Goal: Information Seeking & Learning: Learn about a topic

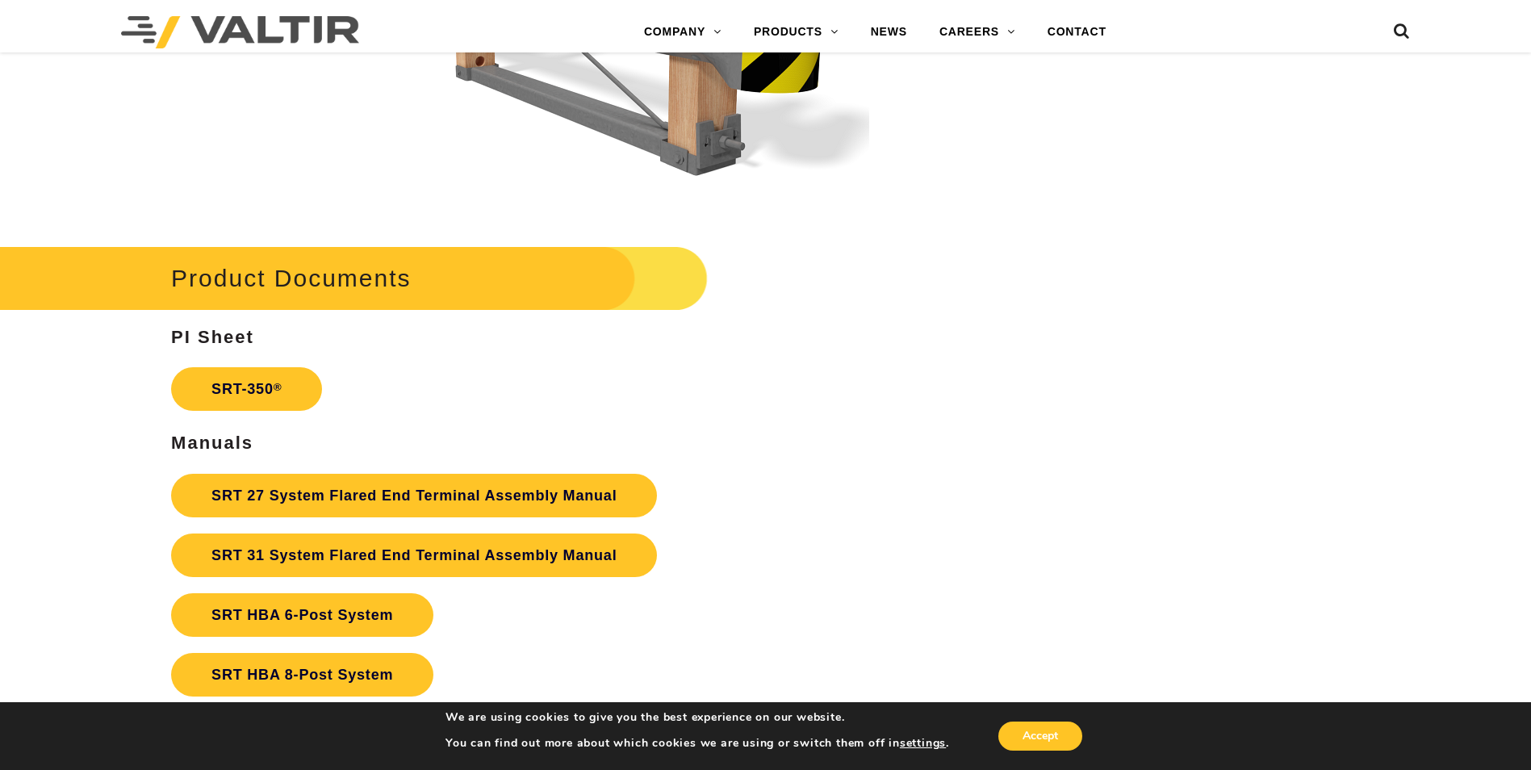
scroll to position [3066, 0]
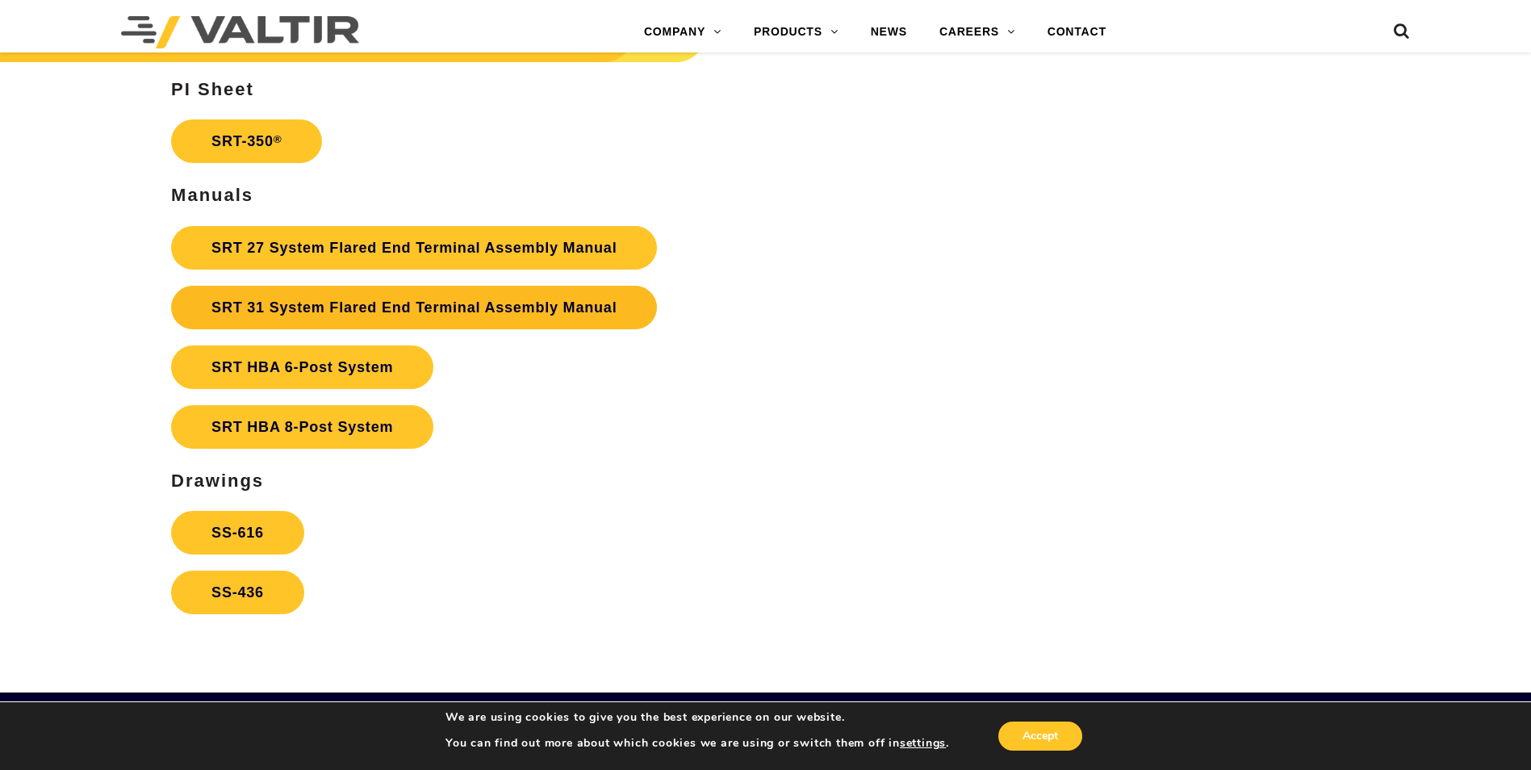
click at [440, 320] on link "SRT 31 System Flared End Terminal Assembly Manual" at bounding box center [414, 308] width 486 height 44
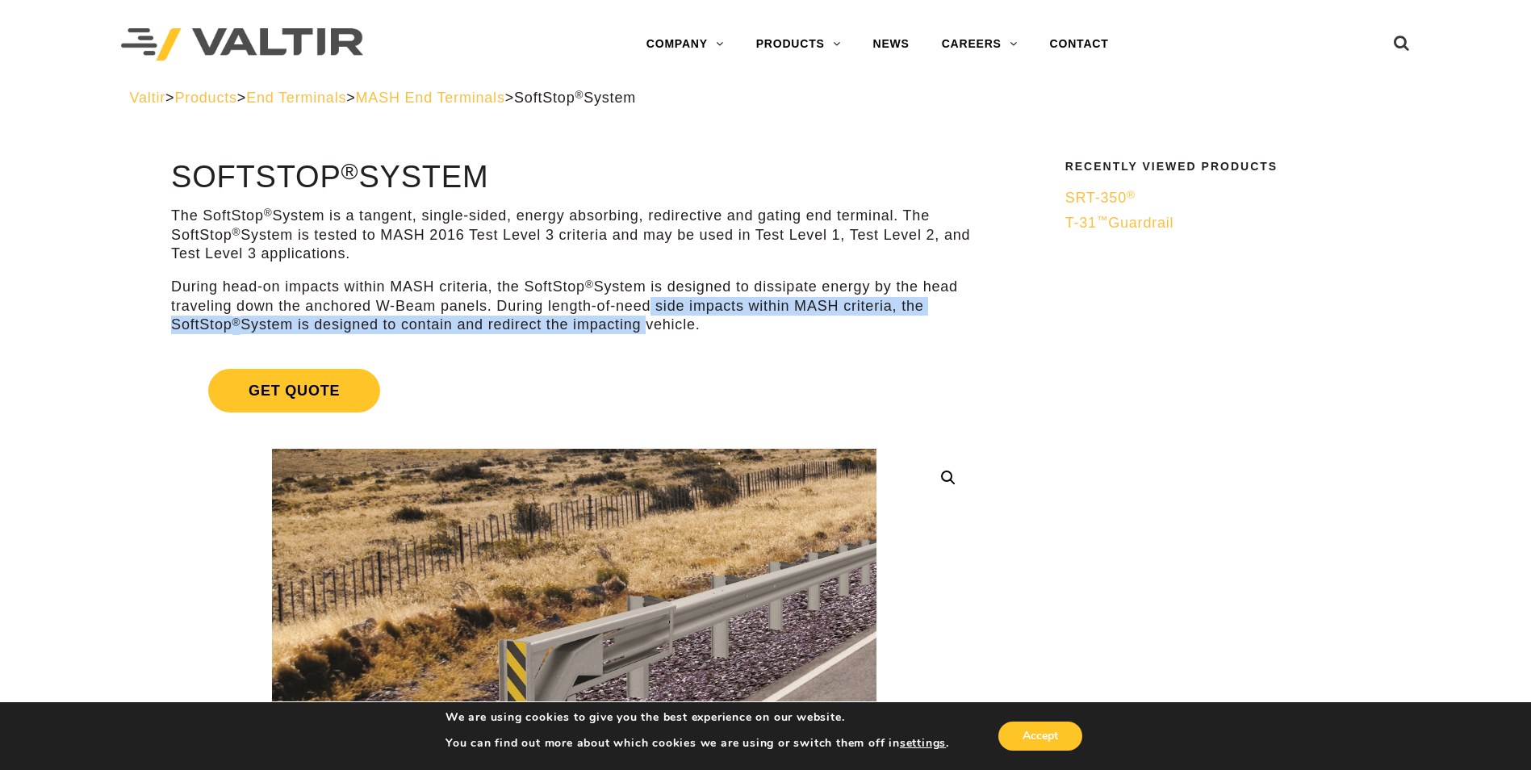
click at [647, 315] on p "During head-on impacts within MASH criteria, the SoftStop ® System is designed …" at bounding box center [574, 306] width 806 height 56
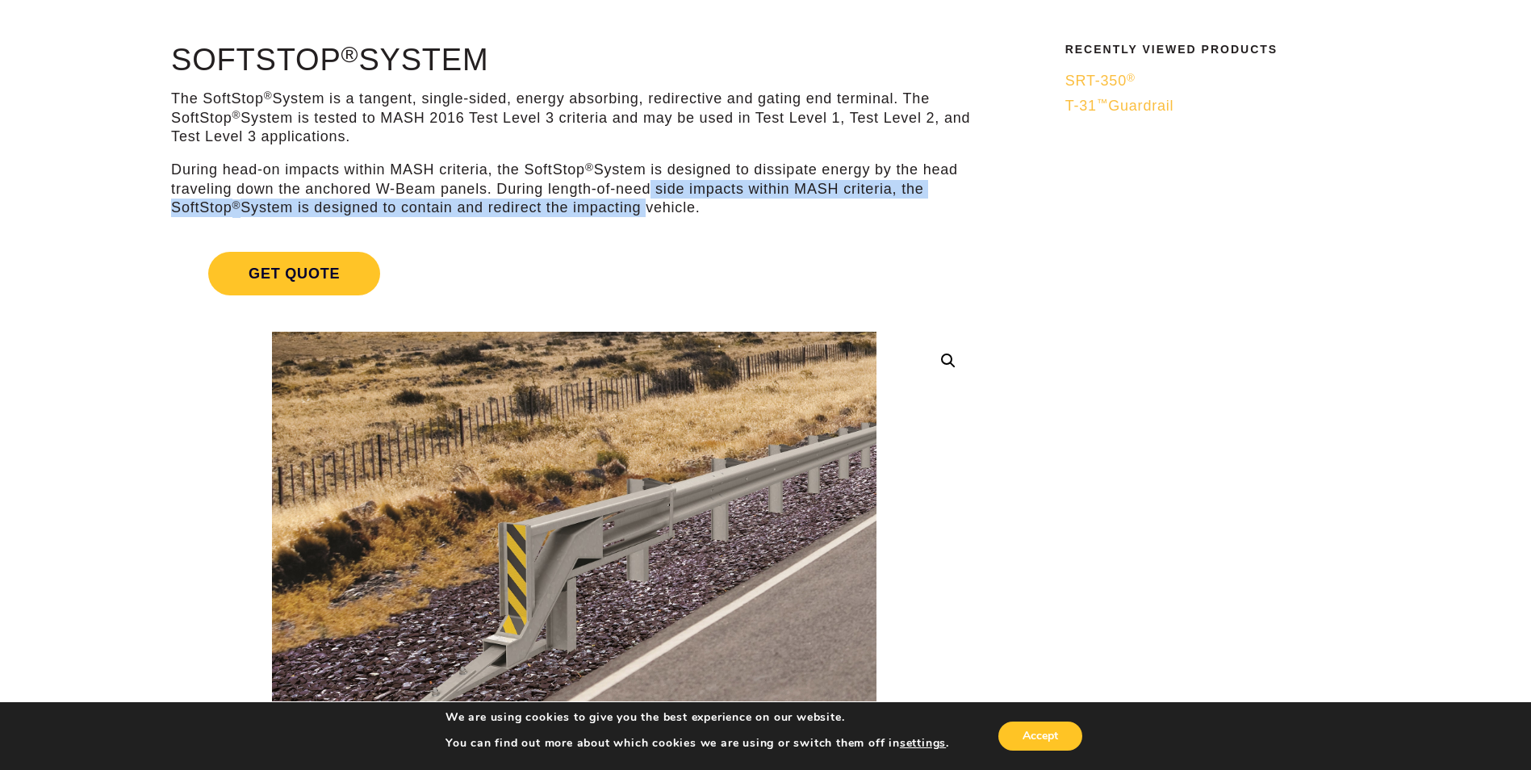
scroll to position [242, 0]
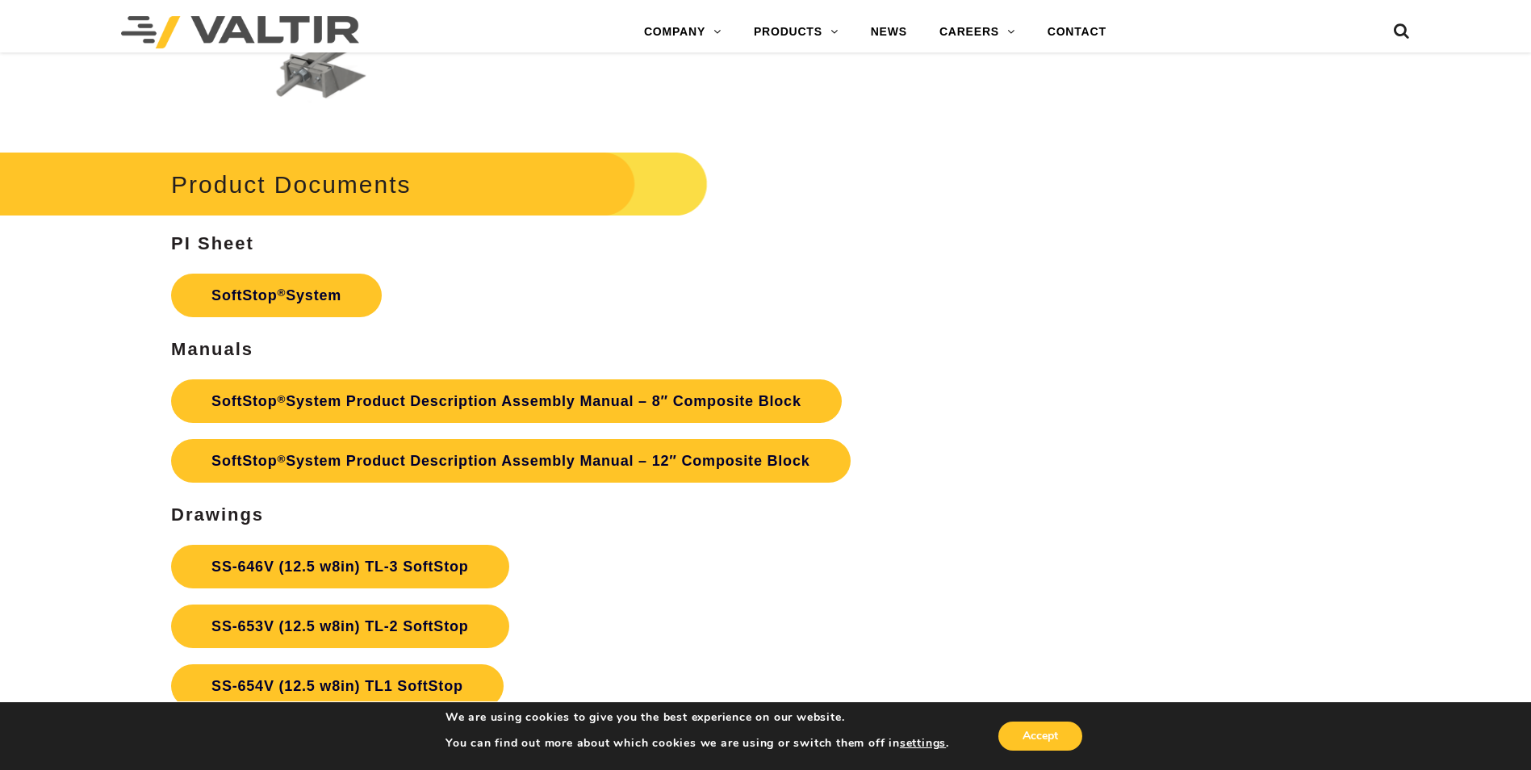
scroll to position [5890, 0]
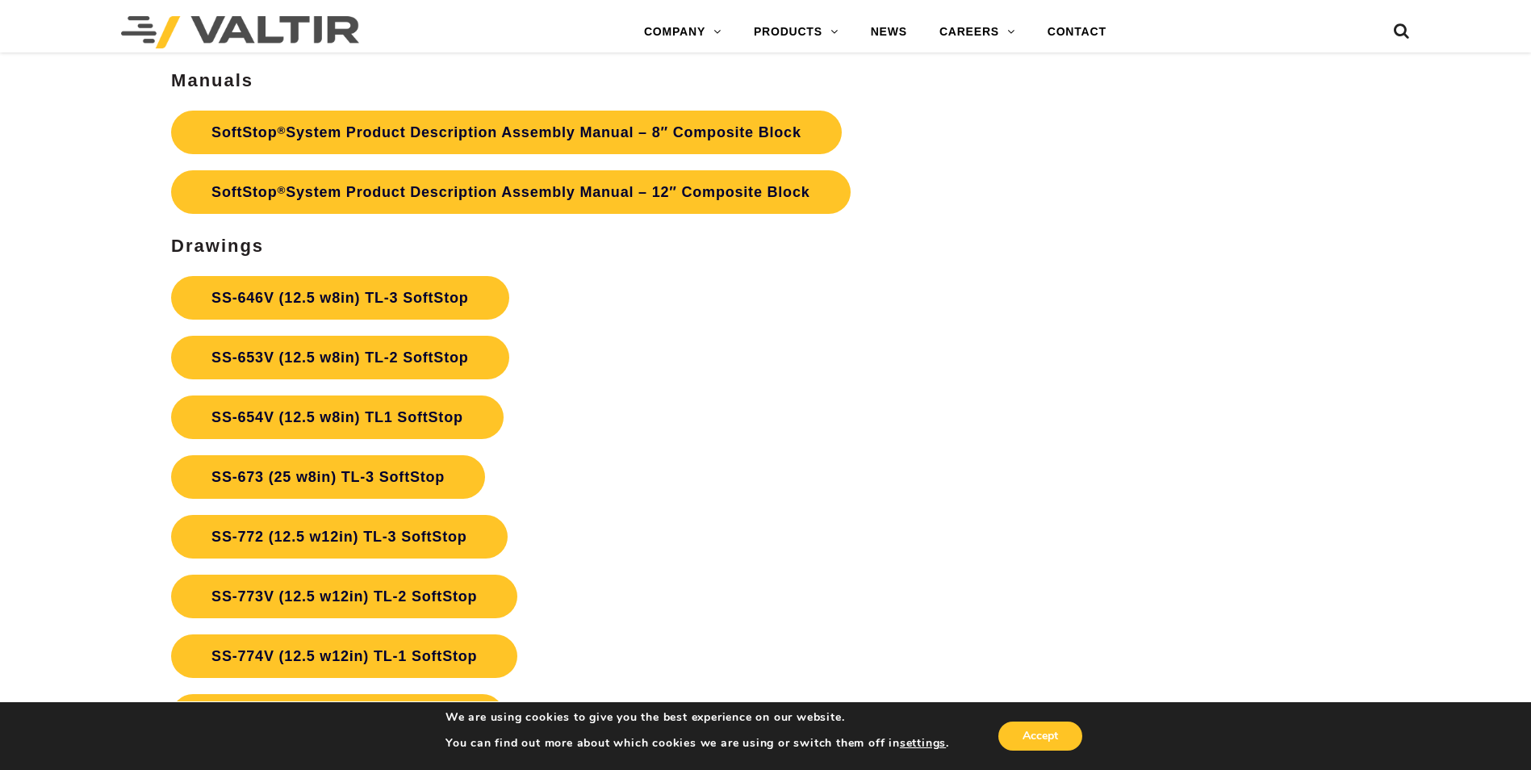
click at [877, 434] on p "SS-646V (12.5 w8in) TL-3 SoftStop SS-653V (12.5 w8in) TL-2 SoftStop SS-654V (12…" at bounding box center [574, 507] width 806 height 478
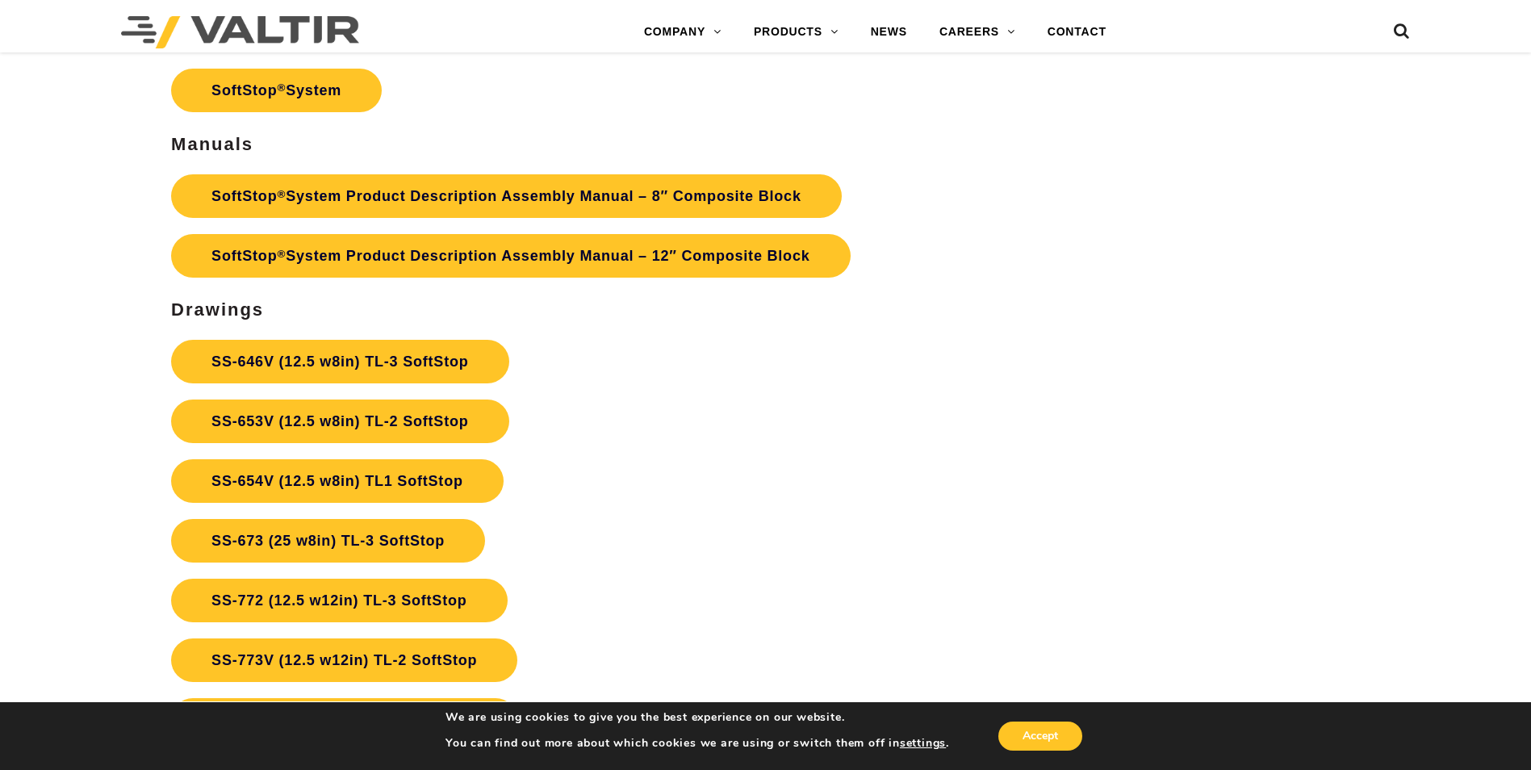
scroll to position [5728, 0]
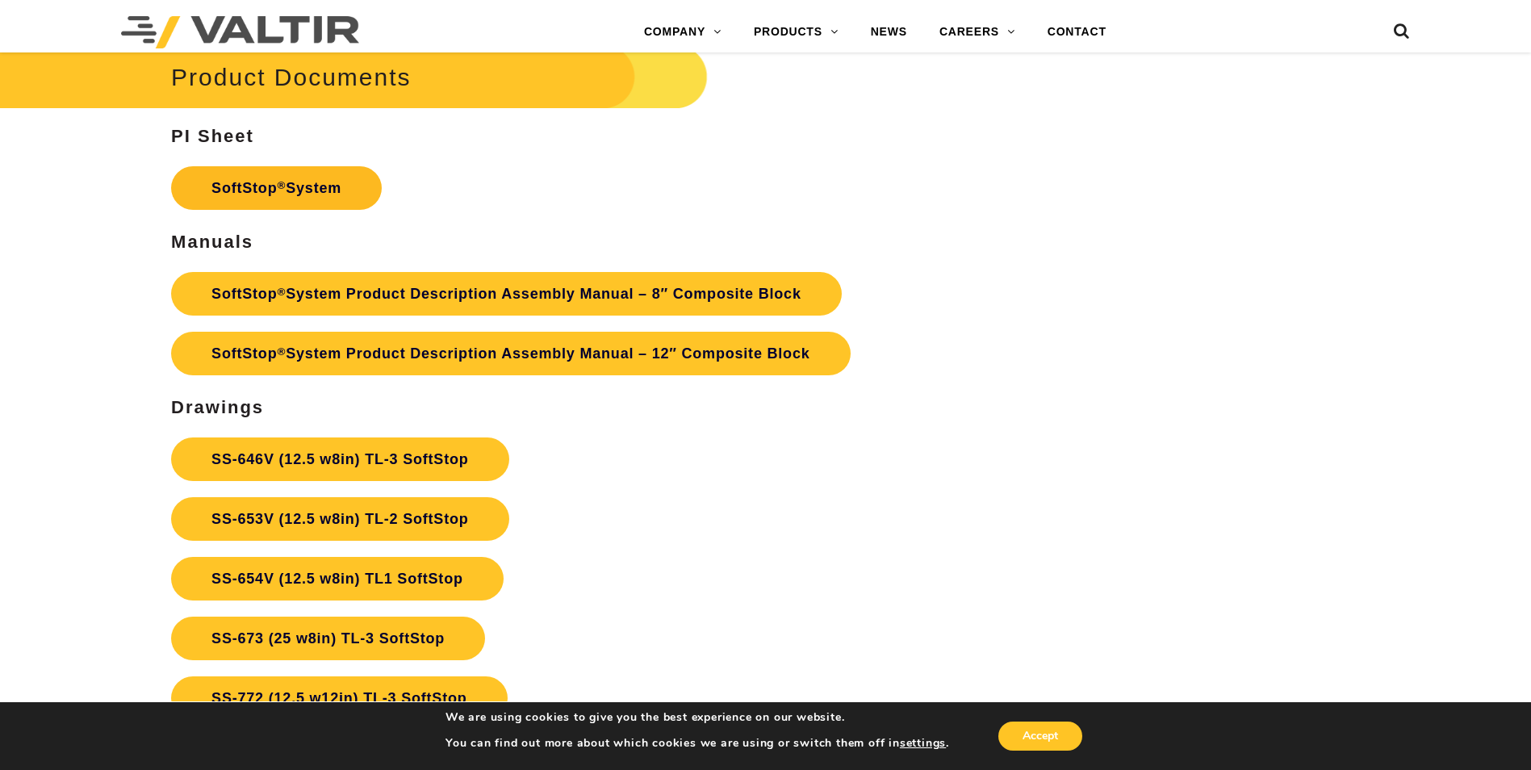
click at [340, 194] on link "SoftStop ® System" at bounding box center [276, 188] width 211 height 44
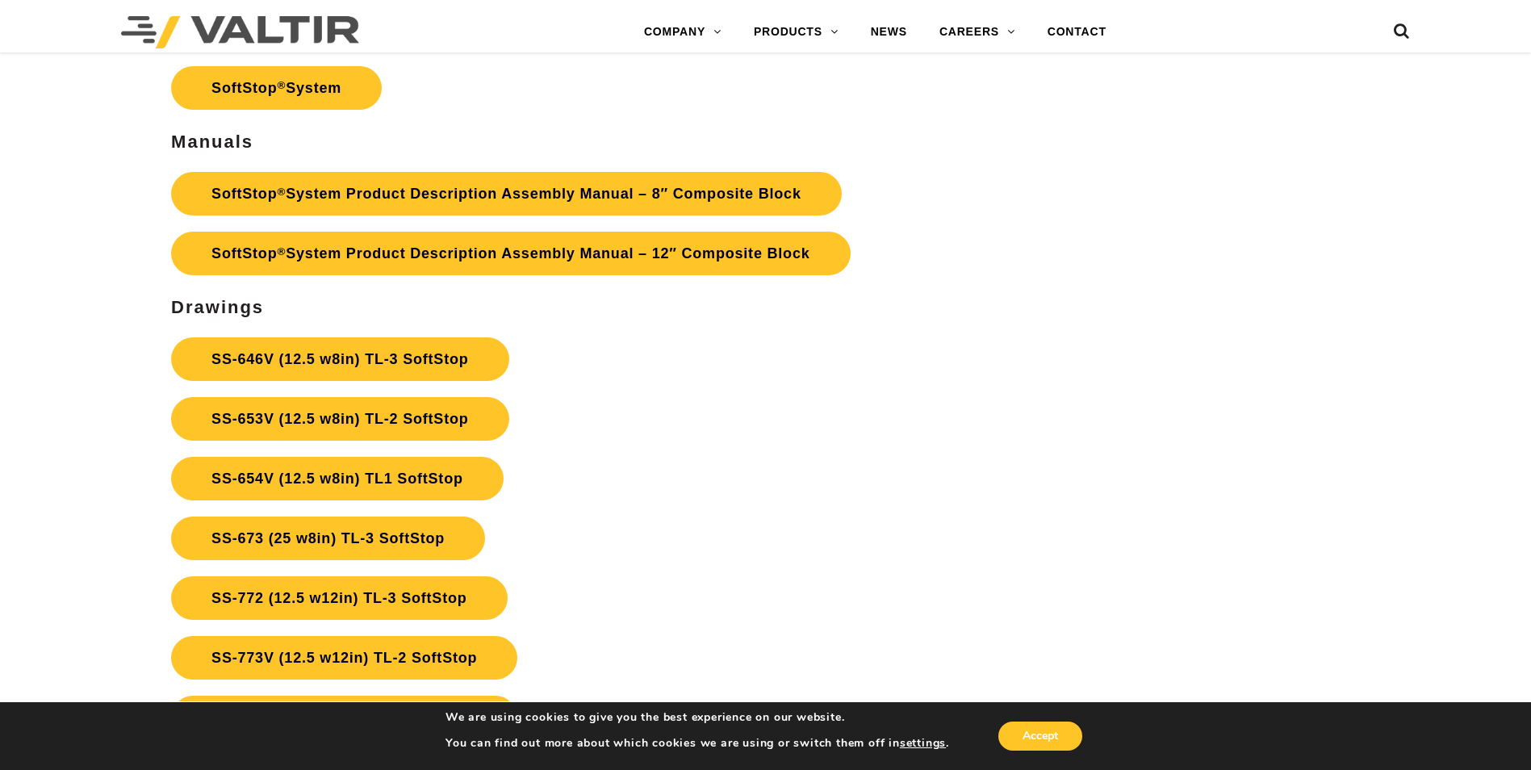
scroll to position [5648, 0]
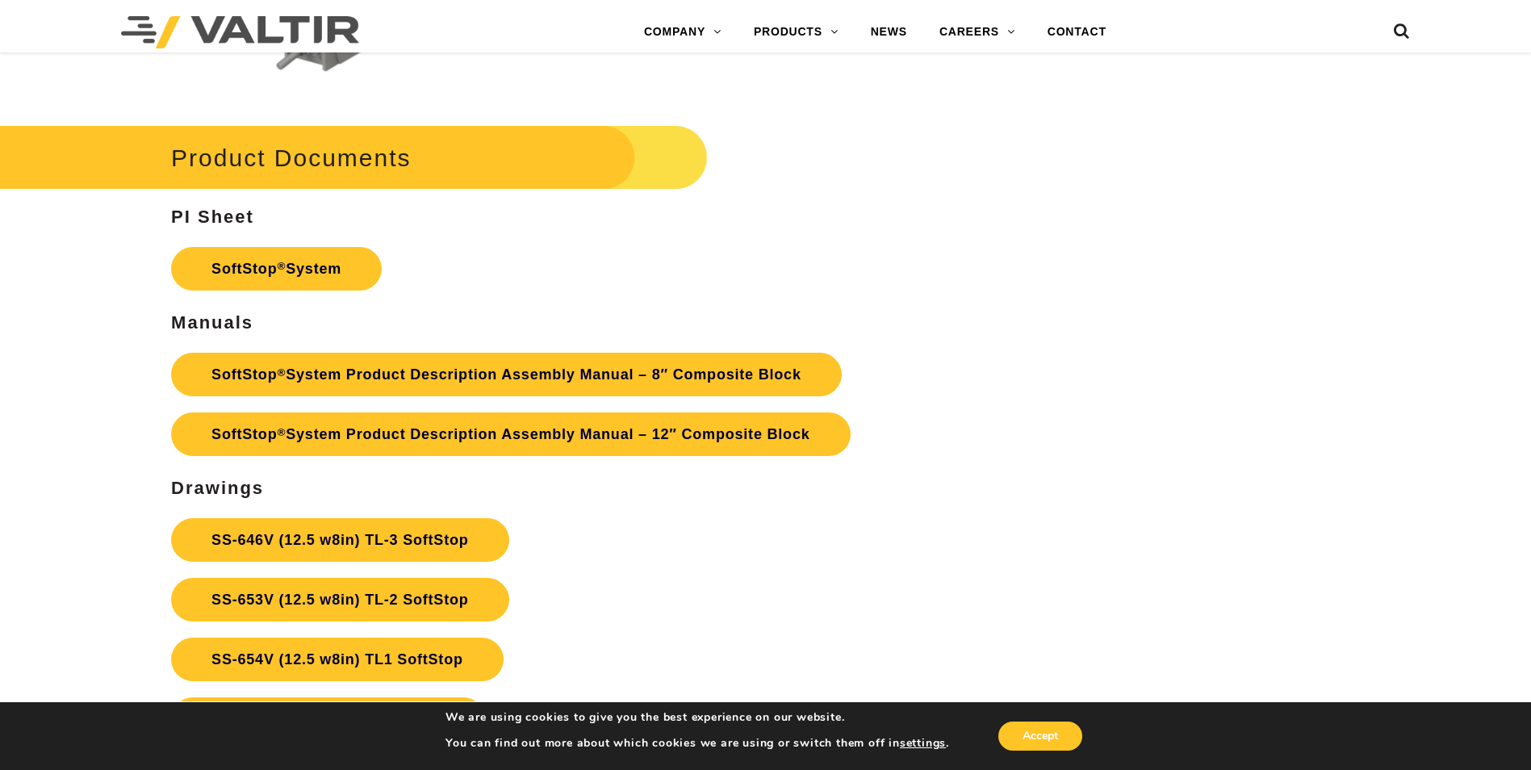
click at [787, 299] on p "SoftStop ® System" at bounding box center [574, 269] width 806 height 60
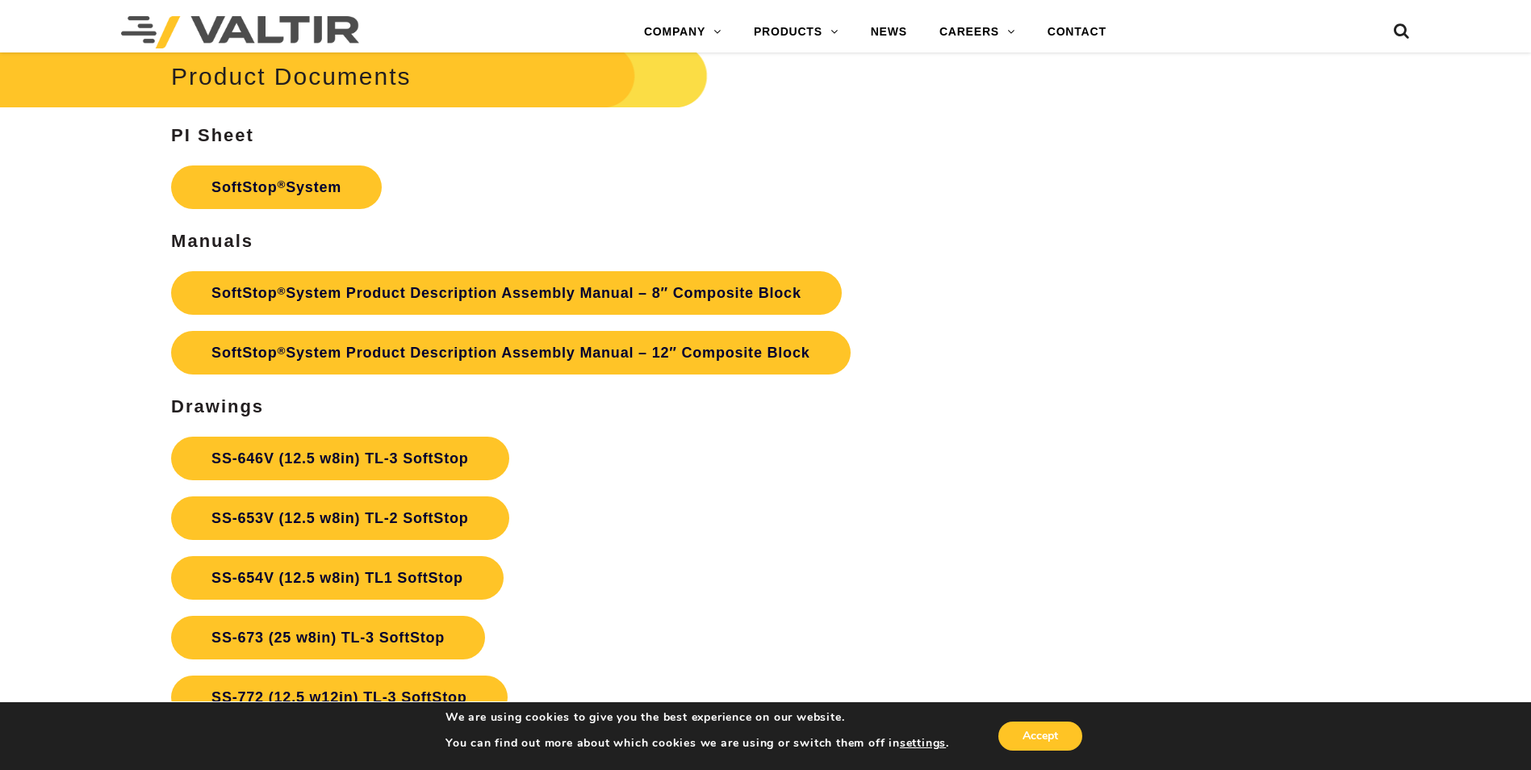
scroll to position [5728, 0]
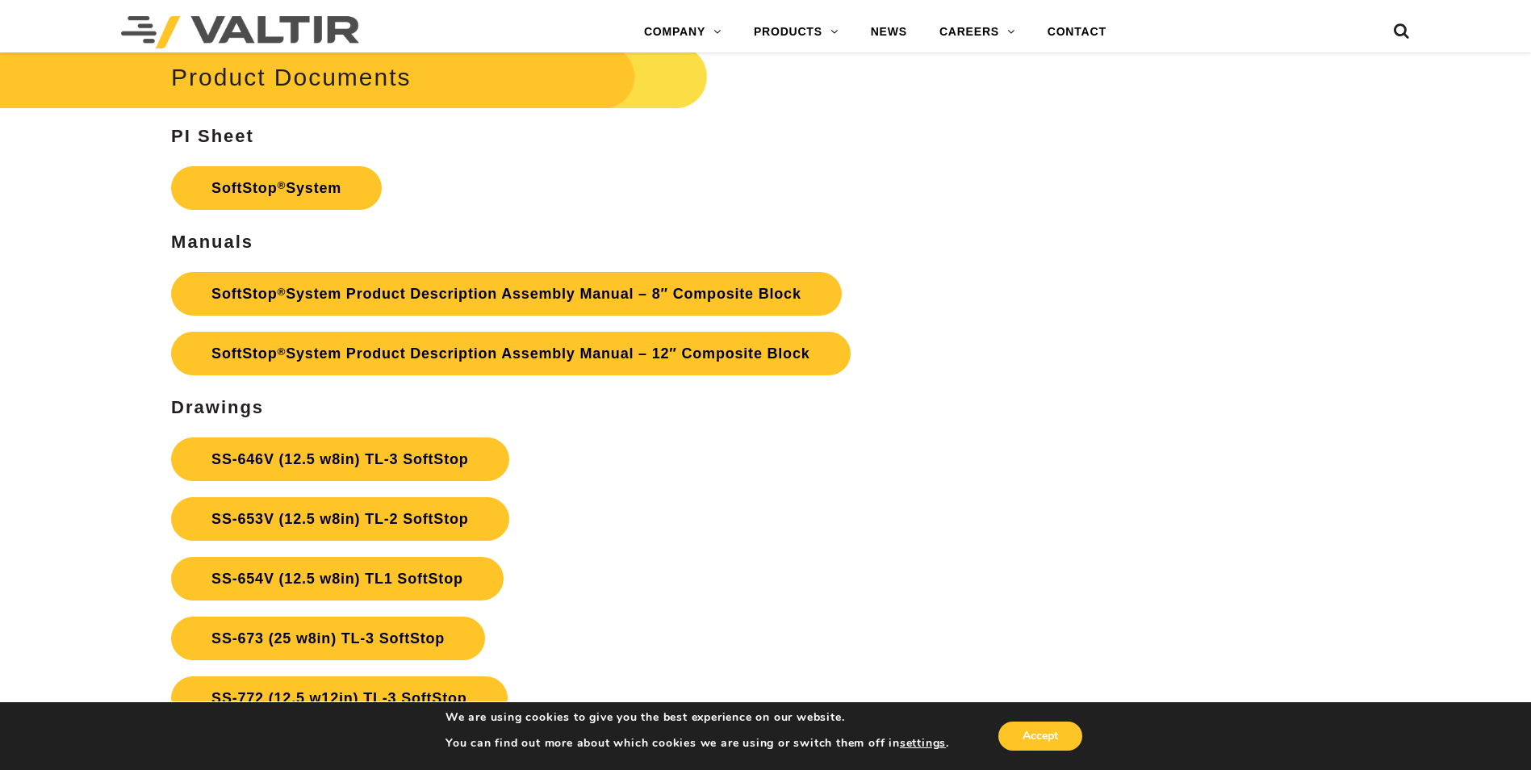
drag, startPoint x: 966, startPoint y: 504, endPoint x: 808, endPoint y: 496, distance: 157.5
click at [964, 504] on p "SS-646V (12.5 w8in) TL-3 SoftStop SS-653V (12.5 w8in) TL-2 SoftStop SS-654V (12…" at bounding box center [574, 668] width 806 height 478
